Goal: Task Accomplishment & Management: Manage account settings

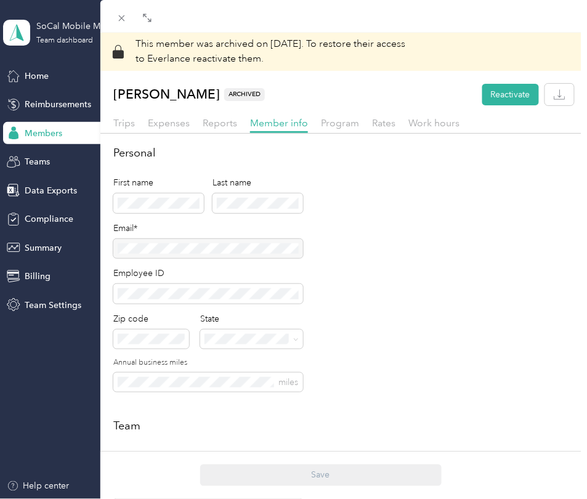
scroll to position [43, 0]
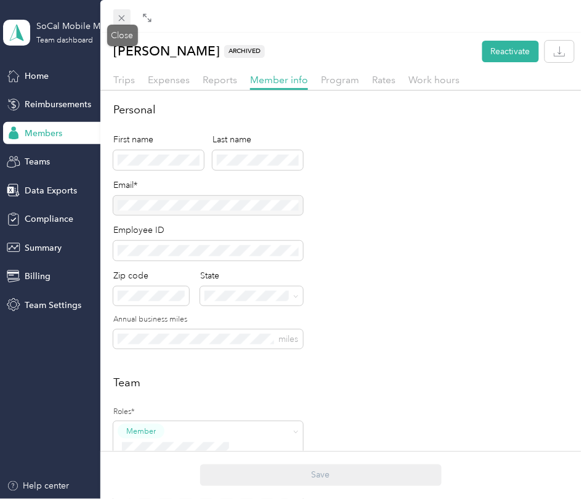
click at [124, 18] on icon at bounding box center [121, 18] width 10 height 10
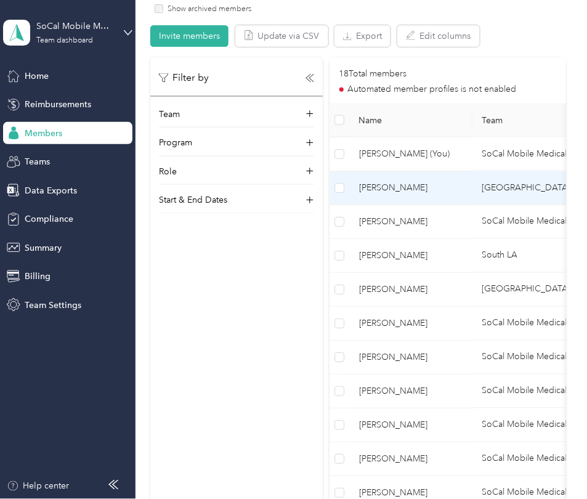
click at [429, 180] on td "[PERSON_NAME]" at bounding box center [410, 188] width 123 height 34
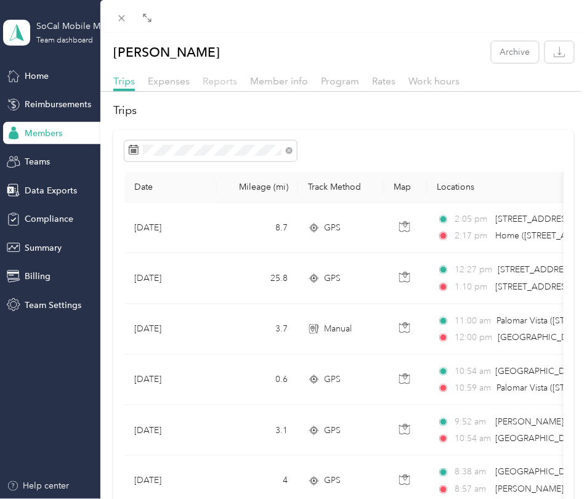
click at [218, 85] on span "Reports" at bounding box center [220, 81] width 34 height 12
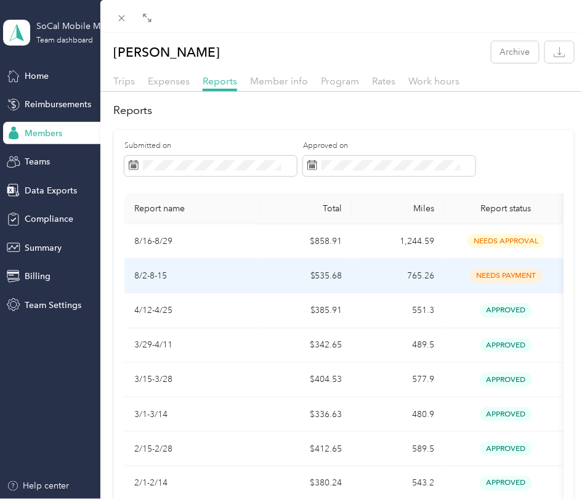
click at [296, 273] on td "$535.68" at bounding box center [306, 276] width 92 height 34
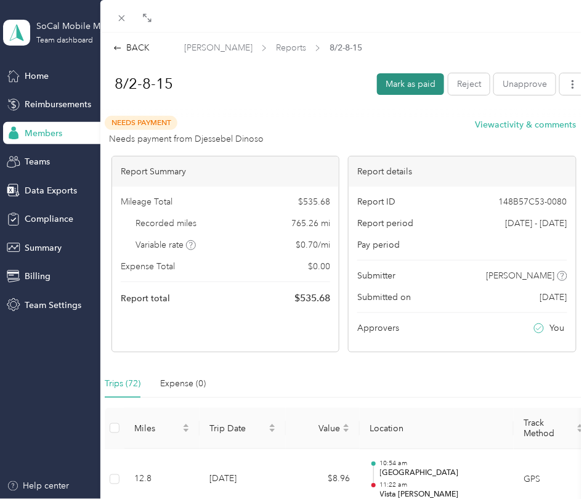
click at [398, 88] on button "Mark as paid" at bounding box center [410, 84] width 67 height 22
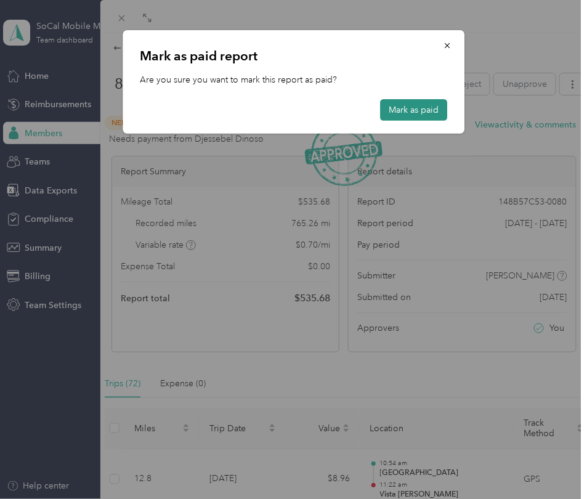
click at [407, 116] on button "Mark as paid" at bounding box center [413, 110] width 67 height 22
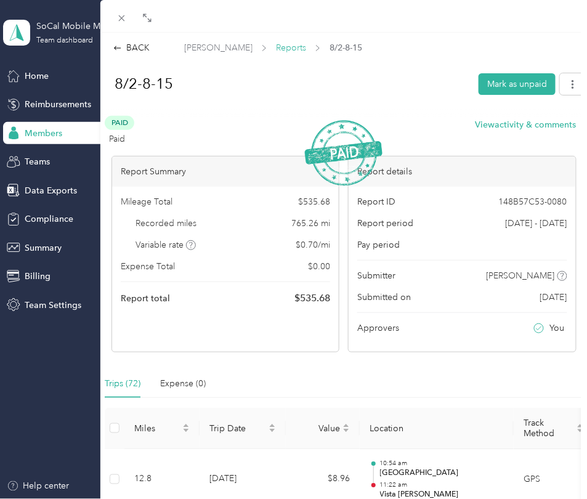
click at [276, 45] on span "Reports" at bounding box center [291, 47] width 30 height 13
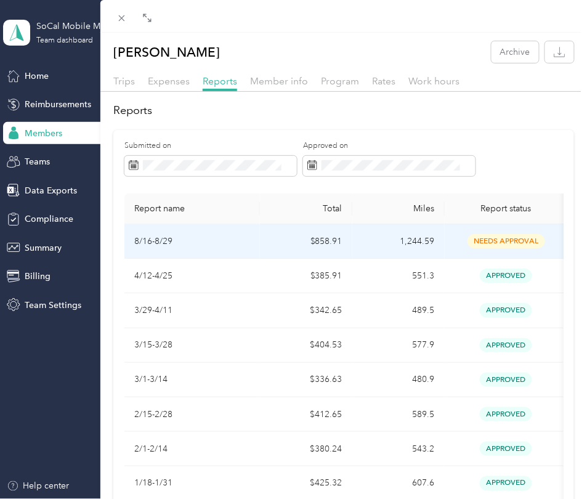
scroll to position [6, 0]
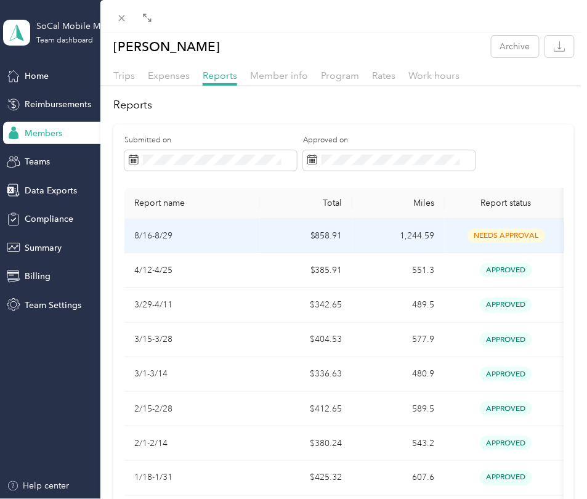
click at [448, 231] on td "needs approval" at bounding box center [506, 236] width 123 height 34
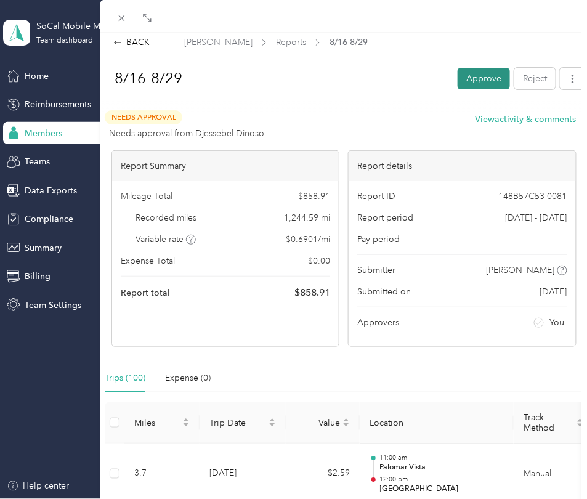
click at [487, 85] on button "Approve" at bounding box center [484, 79] width 52 height 22
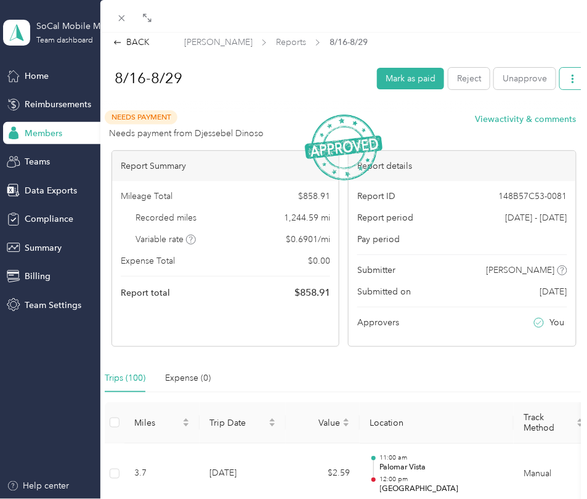
click at [570, 83] on button "button" at bounding box center [573, 79] width 26 height 22
click at [538, 130] on span "Download" at bounding box center [538, 136] width 41 height 13
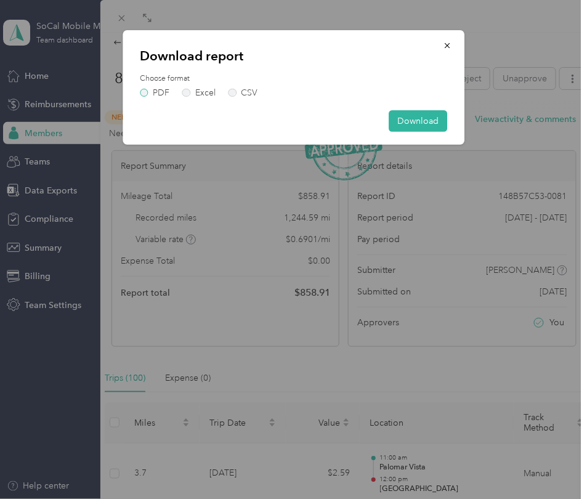
click at [147, 92] on label "PDF" at bounding box center [155, 93] width 30 height 9
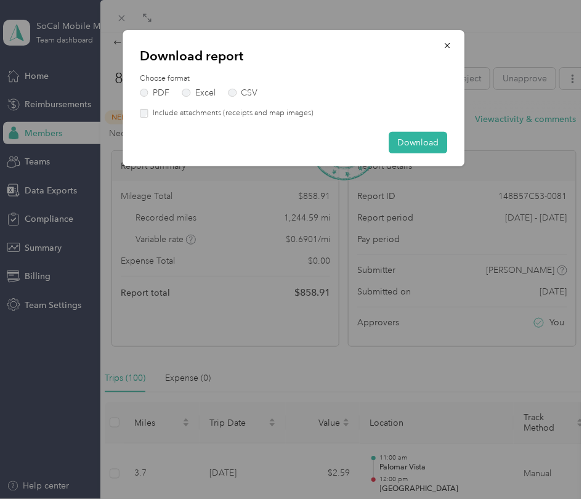
click at [151, 113] on label "Include attachments (receipts and map images)" at bounding box center [230, 113] width 165 height 11
click at [407, 137] on button "Download" at bounding box center [418, 143] width 59 height 22
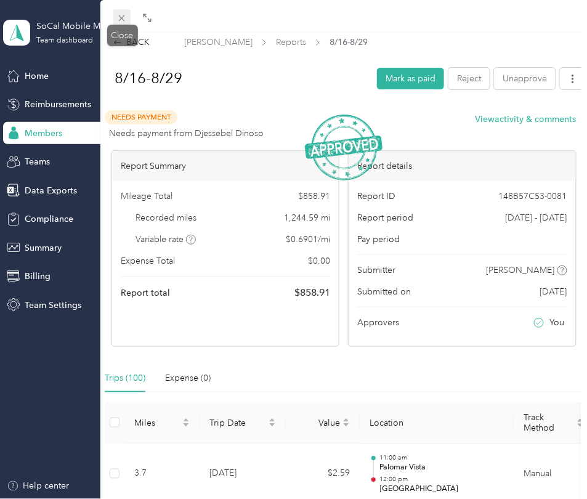
click at [124, 20] on icon at bounding box center [122, 18] width 6 height 6
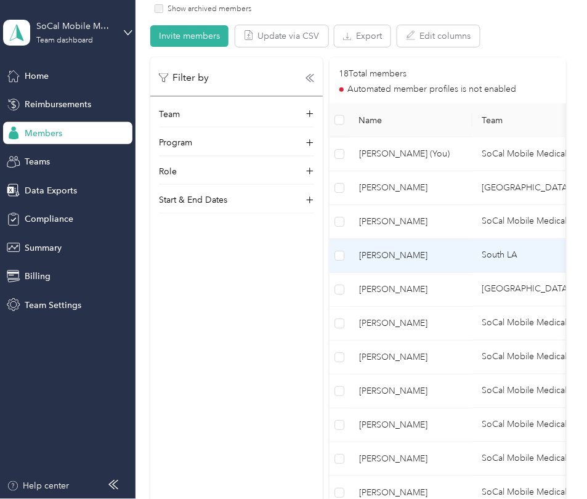
click at [388, 264] on td "[PERSON_NAME]" at bounding box center [410, 256] width 123 height 34
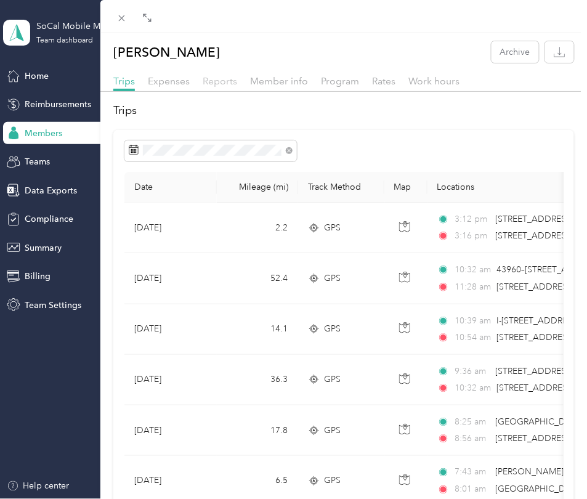
click at [229, 82] on span "Reports" at bounding box center [220, 81] width 34 height 12
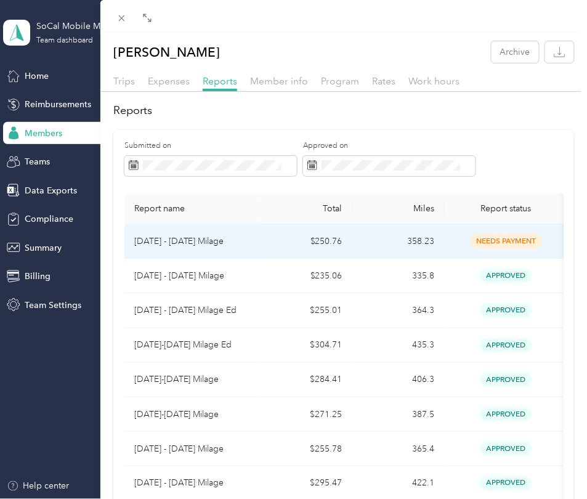
click at [262, 238] on td "$250.76" at bounding box center [306, 241] width 92 height 34
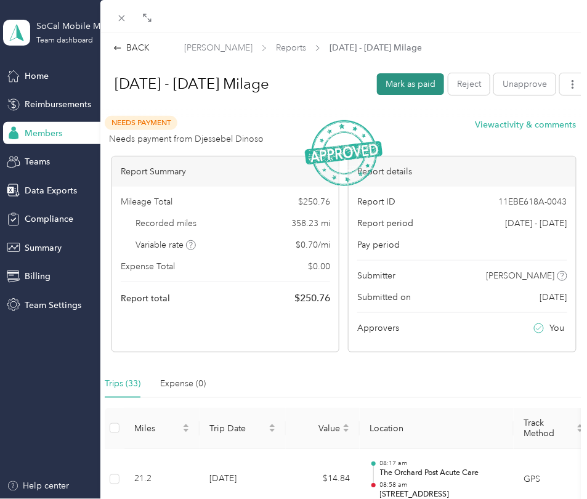
click at [424, 83] on button "Mark as paid" at bounding box center [410, 84] width 67 height 22
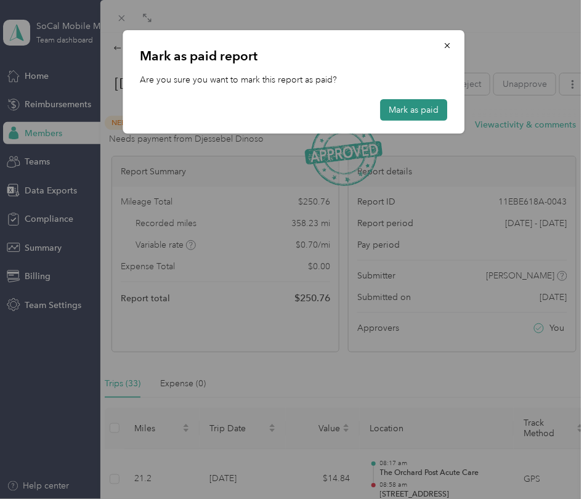
click at [424, 116] on button "Mark as paid" at bounding box center [413, 110] width 67 height 22
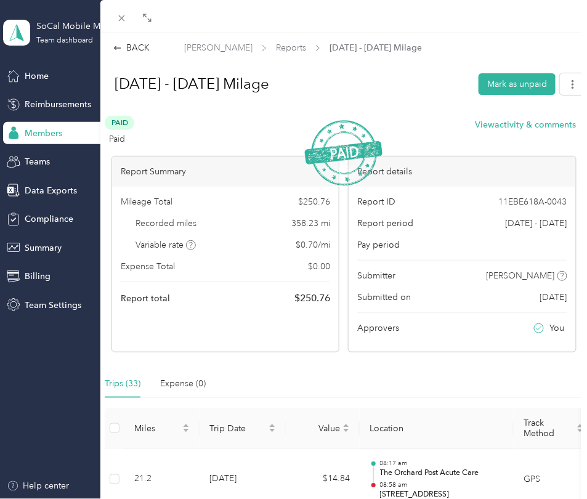
click at [31, 456] on div "BACK [PERSON_NAME] Reports [DATE] - [DATE] Milage [DATE] - [DATE] Milage Mark a…" at bounding box center [293, 249] width 587 height 499
